Goal: Navigation & Orientation: Go to known website

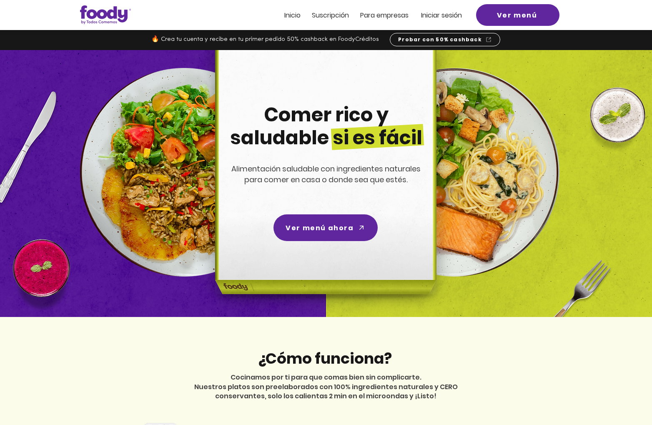
click at [448, 12] on span "Iniciar sesión" at bounding box center [441, 15] width 41 height 10
